Goal: Information Seeking & Learning: Learn about a topic

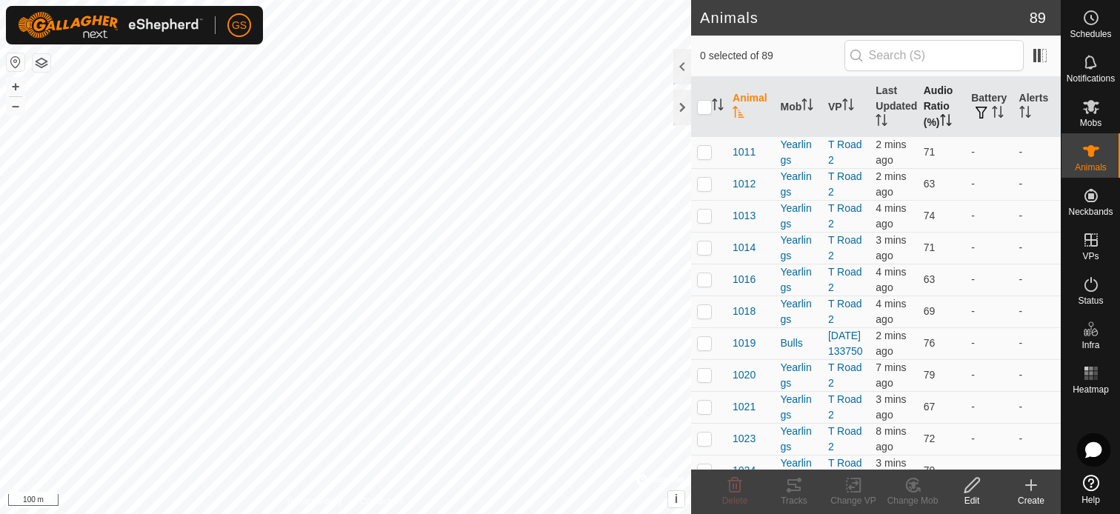
click at [933, 104] on th "Audio Ratio (%)" at bounding box center [941, 107] width 47 height 60
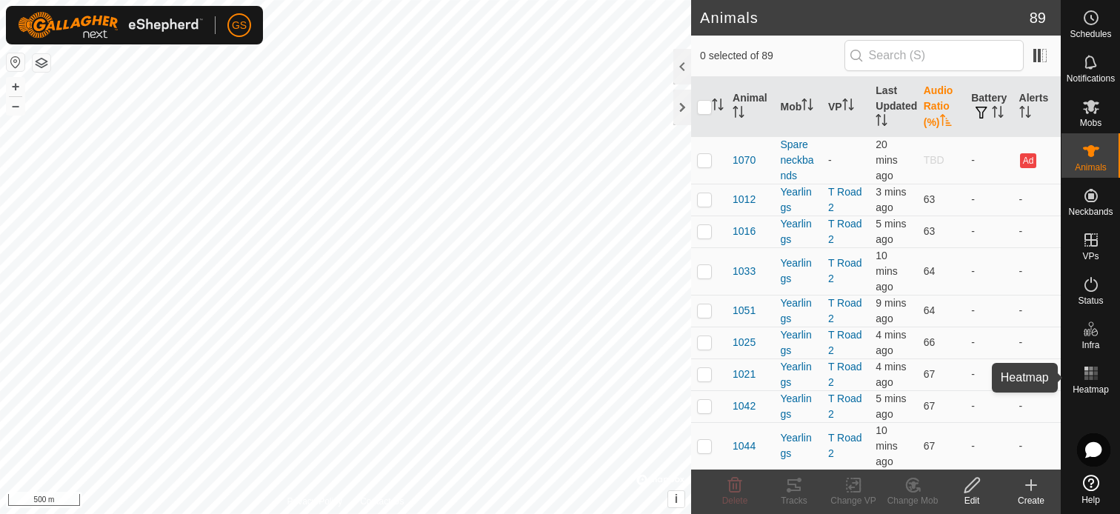
click at [1092, 376] on icon at bounding box center [1091, 373] width 18 height 18
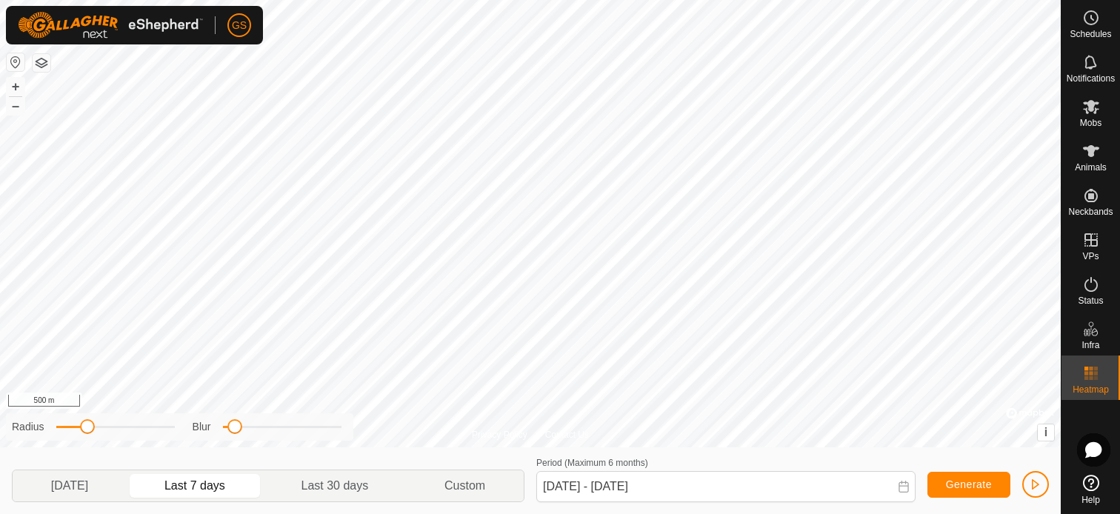
click at [86, 440] on div "Privacy Policy Contact Us + – ⇧ i © Mapbox , © OpenStreetMap , Improve this map…" at bounding box center [530, 257] width 1061 height 514
click at [481, 485] on p-togglebutton "Custom" at bounding box center [465, 485] width 117 height 31
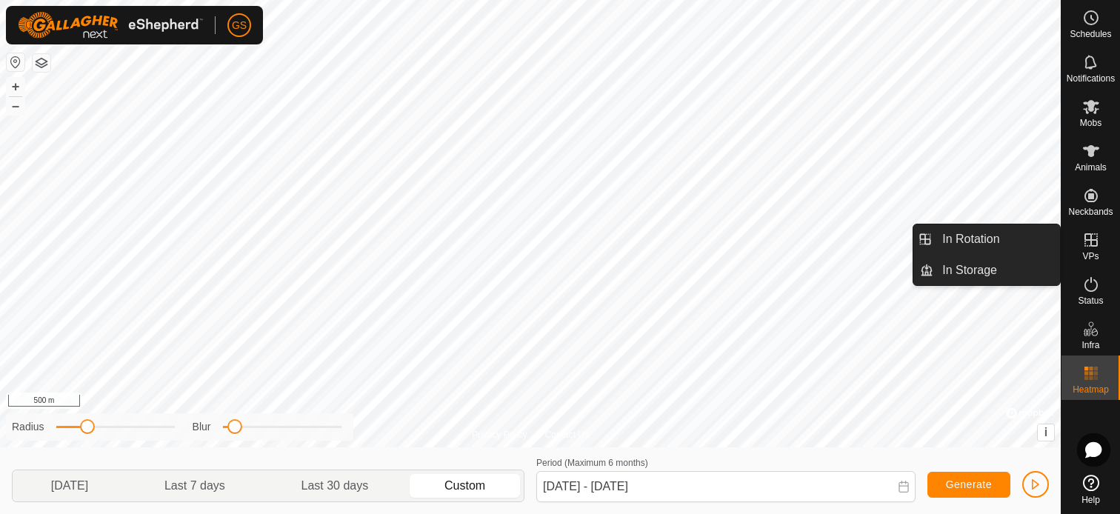
drag, startPoint x: 1119, startPoint y: 247, endPoint x: 1090, endPoint y: 256, distance: 30.2
click at [1090, 256] on span "VPs" at bounding box center [1090, 256] width 16 height 9
click at [954, 247] on link "In Rotation" at bounding box center [996, 239] width 127 height 30
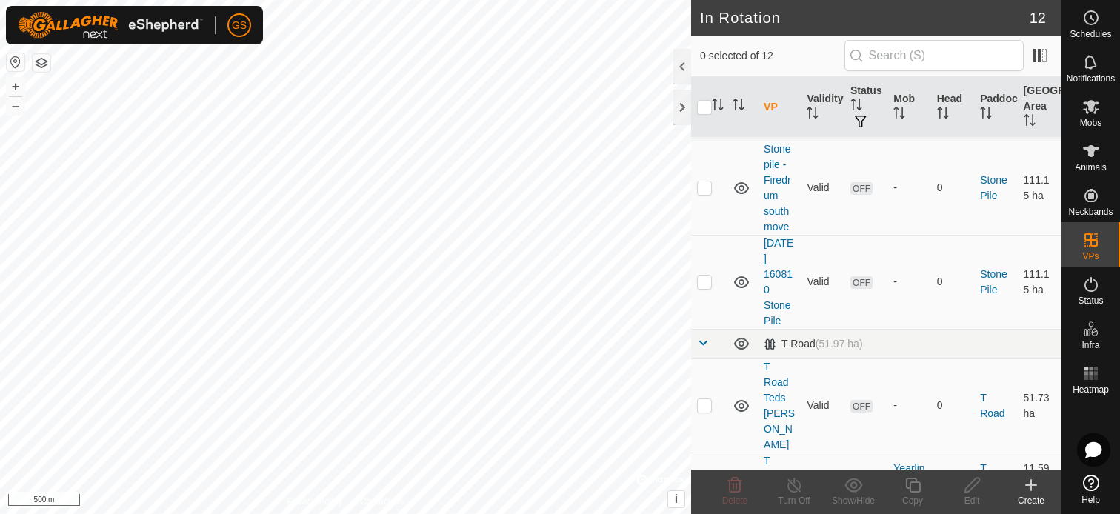
scroll to position [756, 0]
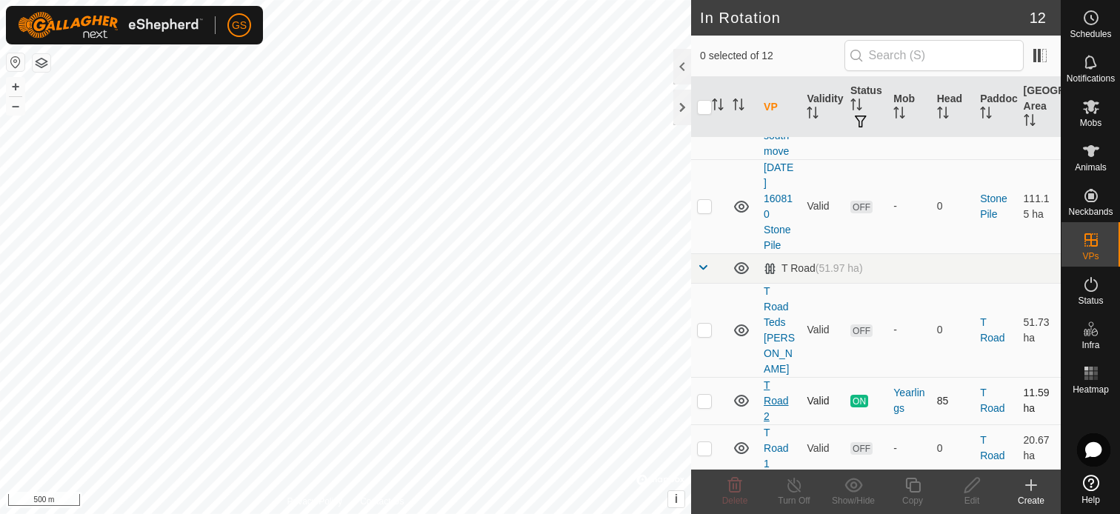
click at [774, 396] on link "T Road 2" at bounding box center [776, 400] width 24 height 43
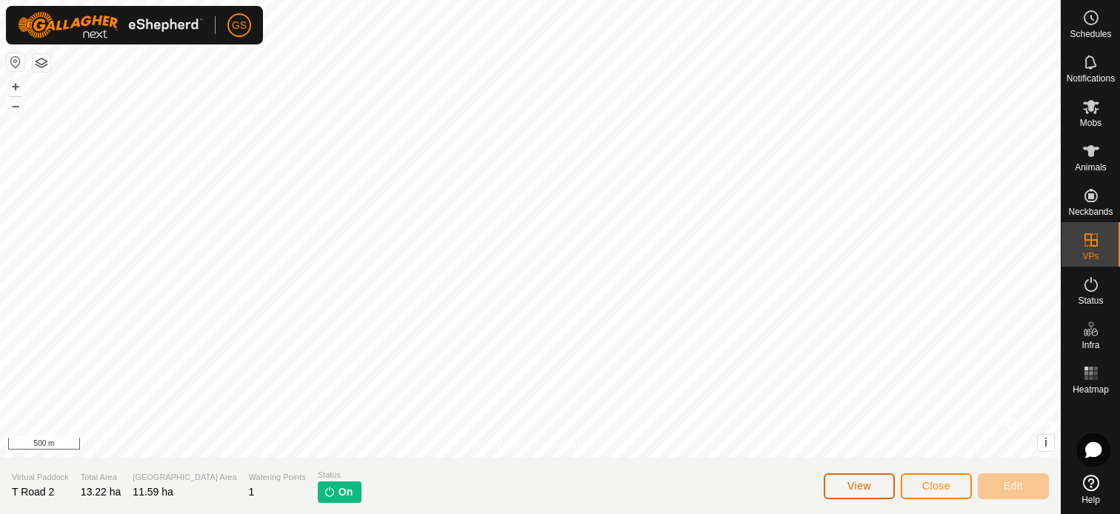
click at [864, 489] on span "View" at bounding box center [859, 486] width 24 height 12
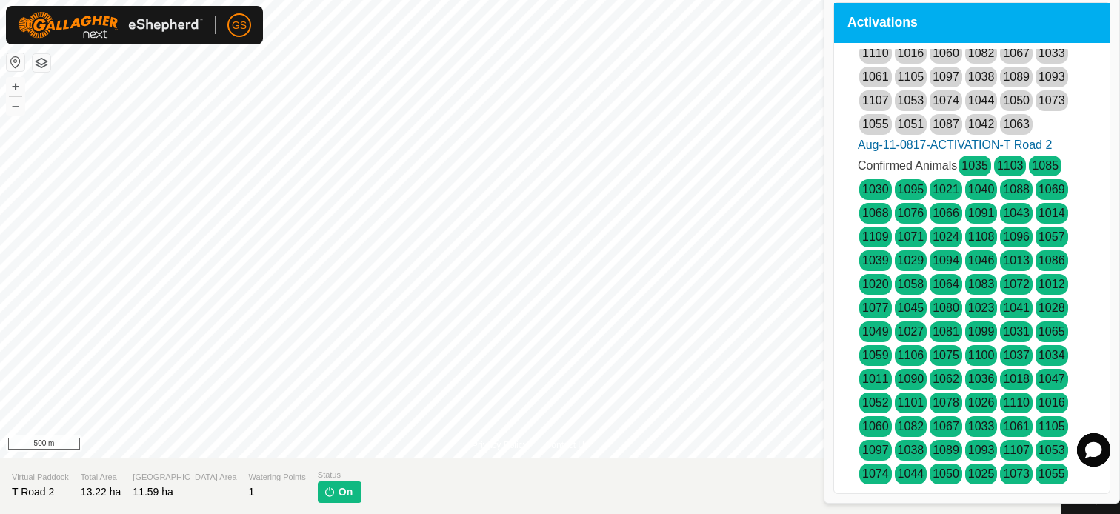
scroll to position [705, 0]
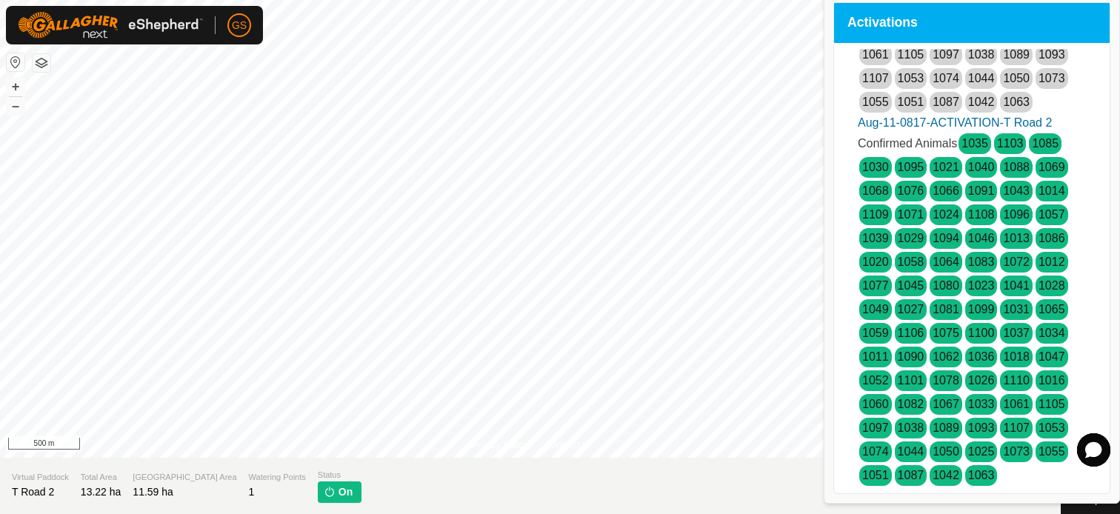
click at [702, 473] on section "Virtual [GEOGRAPHIC_DATA] 2 Total Area 13.22 ha Grazing Area 11.59 ha Watering …" at bounding box center [530, 486] width 1061 height 56
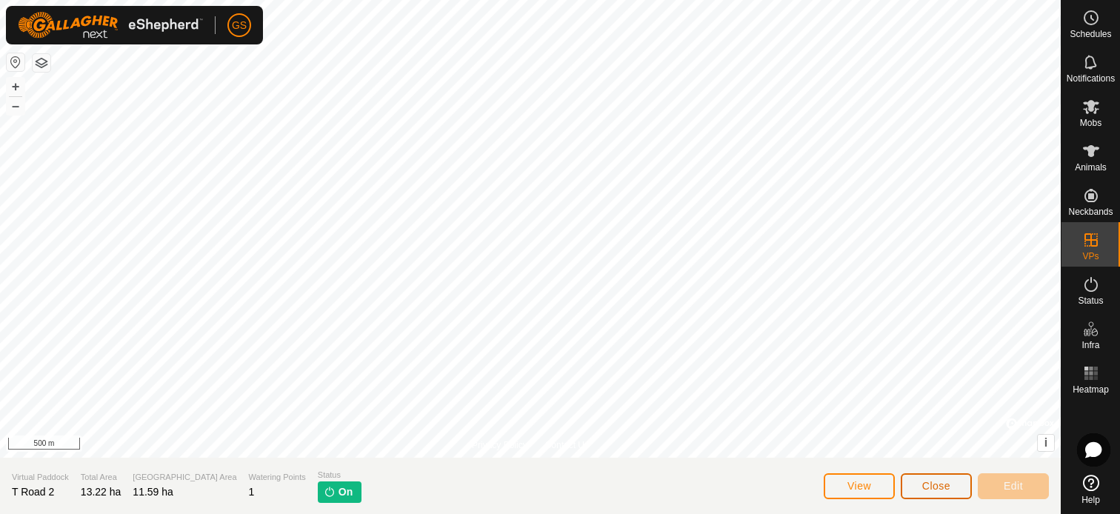
click at [936, 490] on span "Close" at bounding box center [936, 486] width 28 height 12
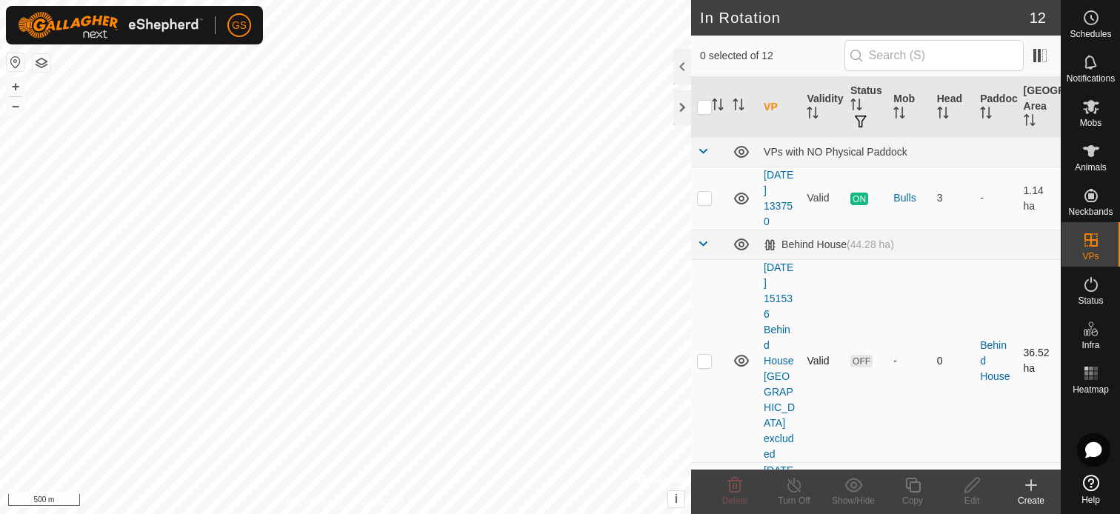
scroll to position [444, 0]
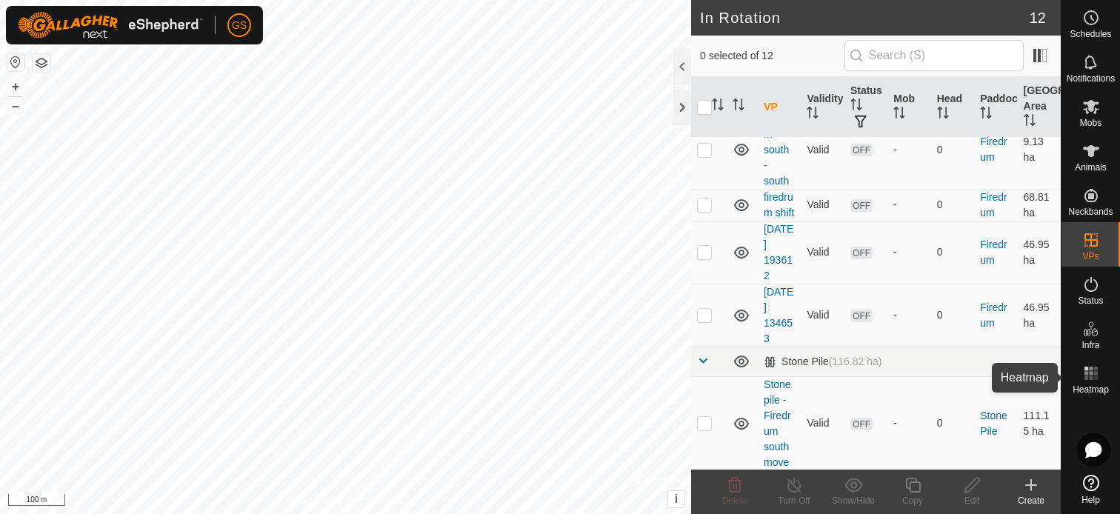
click at [1095, 389] on span "Heatmap" at bounding box center [1091, 389] width 36 height 9
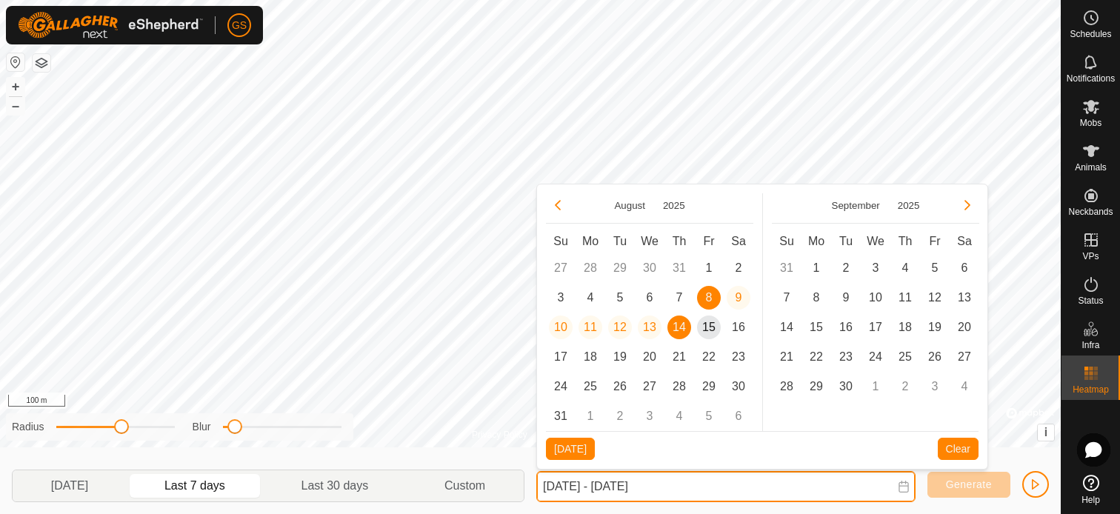
click at [551, 489] on input "[DATE] - [DATE]" at bounding box center [725, 486] width 379 height 31
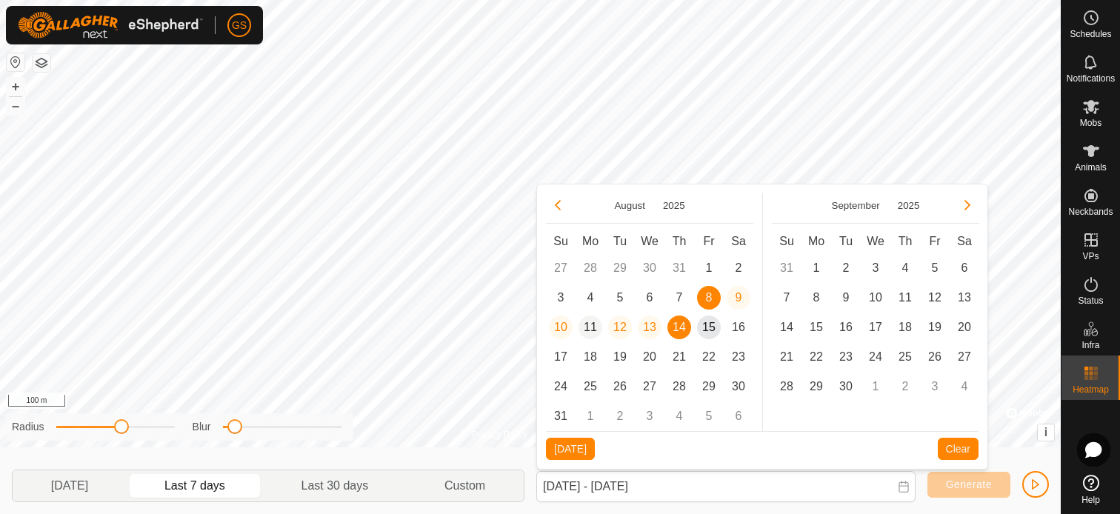
click at [587, 325] on span "11" at bounding box center [590, 328] width 24 height 24
click at [713, 330] on span "15" at bounding box center [709, 328] width 24 height 24
type input "[DATE] - [DATE]"
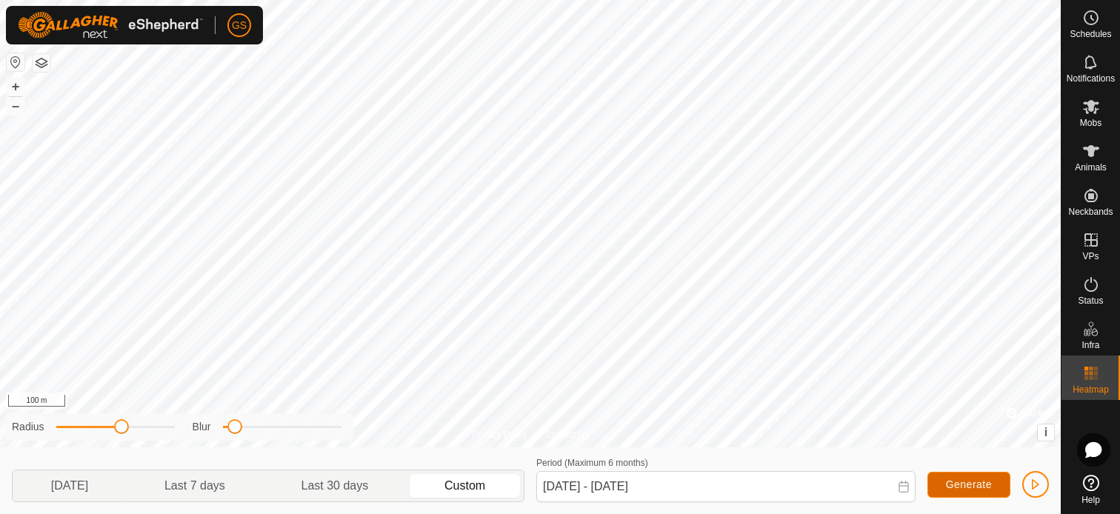
click at [990, 487] on span "Generate" at bounding box center [969, 484] width 46 height 12
click at [1041, 478] on button "button" at bounding box center [1035, 484] width 27 height 27
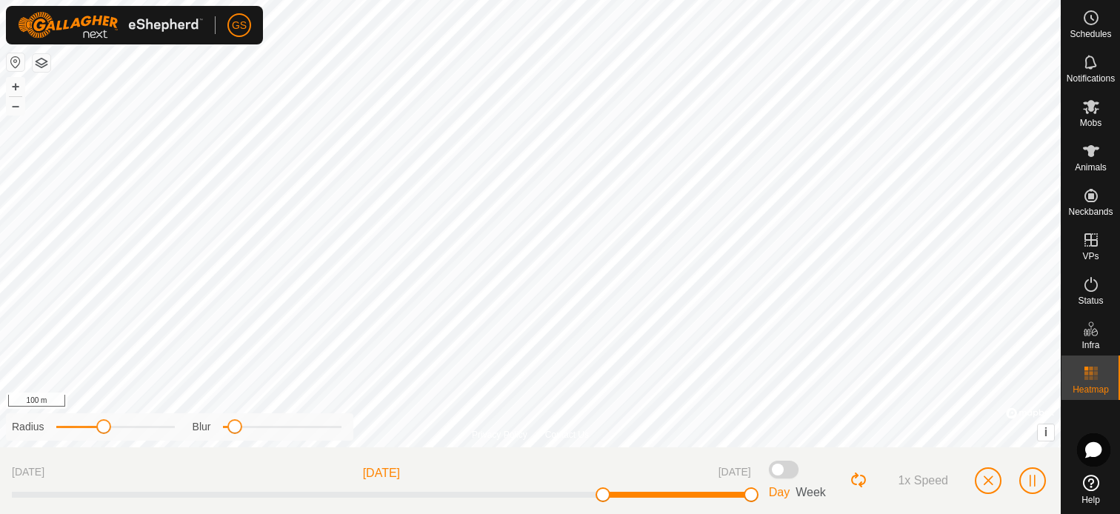
drag, startPoint x: 121, startPoint y: 429, endPoint x: 100, endPoint y: 430, distance: 20.8
click at [100, 430] on span at bounding box center [103, 426] width 15 height 15
click at [782, 470] on span at bounding box center [784, 470] width 30 height 18
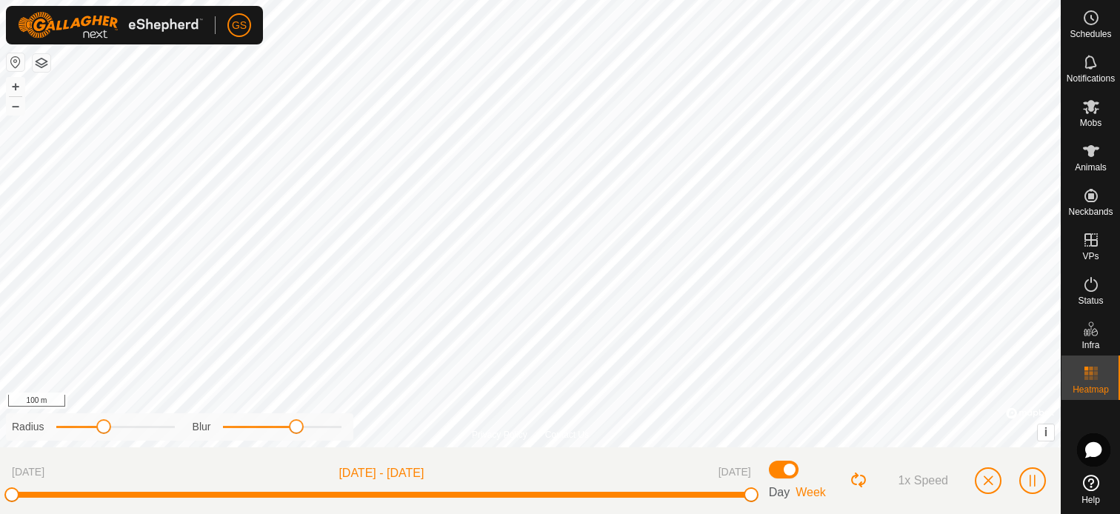
click at [296, 440] on div "Privacy Policy Contact Us + – ⇧ i © Mapbox , © OpenStreetMap , Improve this map…" at bounding box center [530, 257] width 1061 height 514
click at [133, 441] on div "Privacy Policy Contact Us + – ⇧ i © Mapbox , © OpenStreetMap , Improve this map…" at bounding box center [530, 257] width 1061 height 514
